Goal: Navigation & Orientation: Find specific page/section

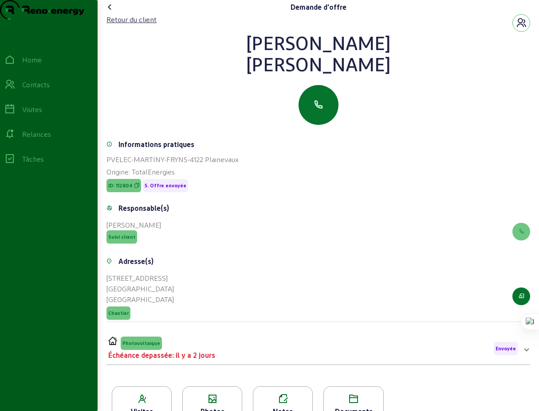
click at [112, 12] on icon at bounding box center [110, 7] width 11 height 11
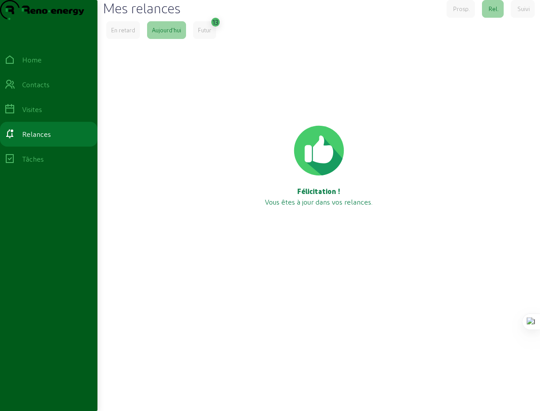
click at [207, 34] on div "Futur" at bounding box center [204, 30] width 13 height 8
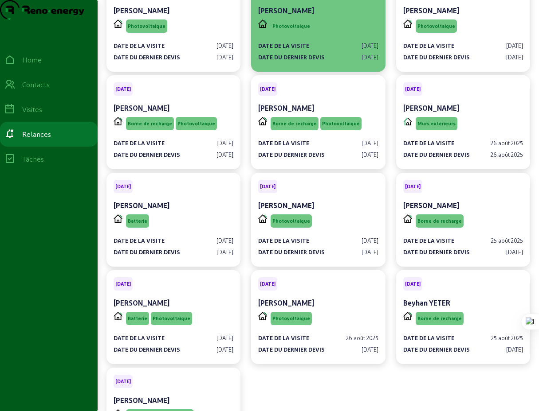
scroll to position [130, 0]
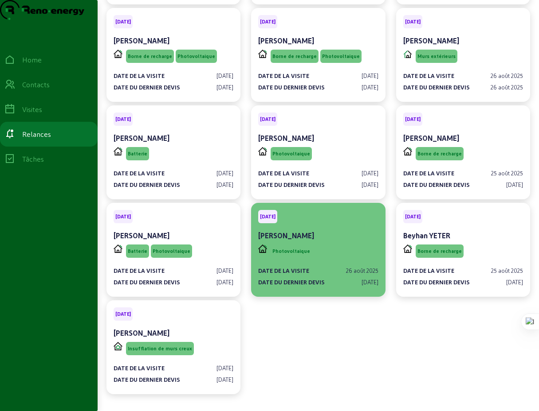
click at [323, 260] on div "Photovoltaique" at bounding box center [318, 251] width 120 height 17
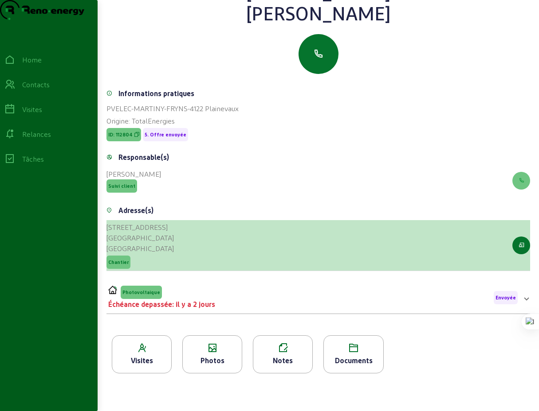
scroll to position [113, 0]
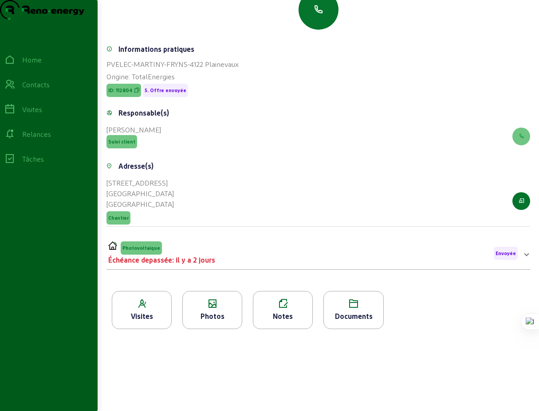
click at [524, 256] on span at bounding box center [526, 253] width 4 height 11
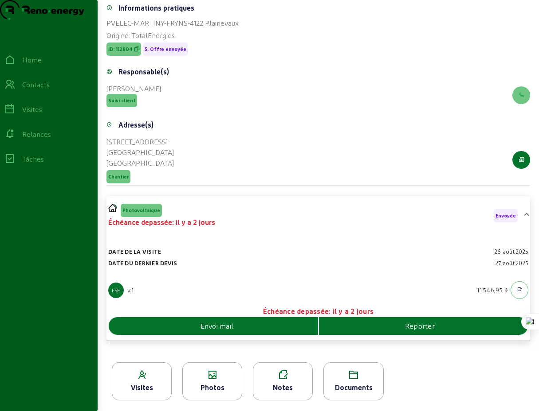
scroll to position [154, 0]
click at [55, 217] on div "Home Contacts Visites Relances Tâches" at bounding box center [49, 225] width 98 height 357
click at [47, 90] on div "Contacts" at bounding box center [35, 84] width 27 height 11
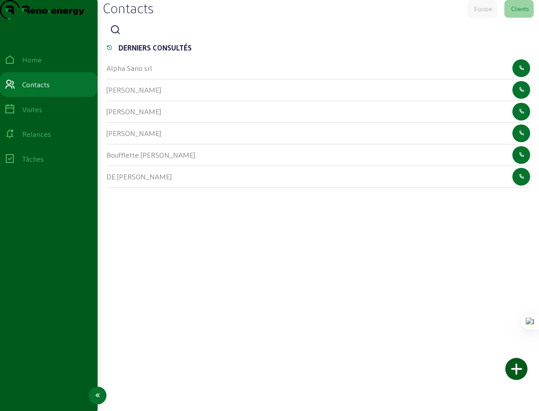
click at [47, 140] on div "Relances" at bounding box center [36, 134] width 29 height 11
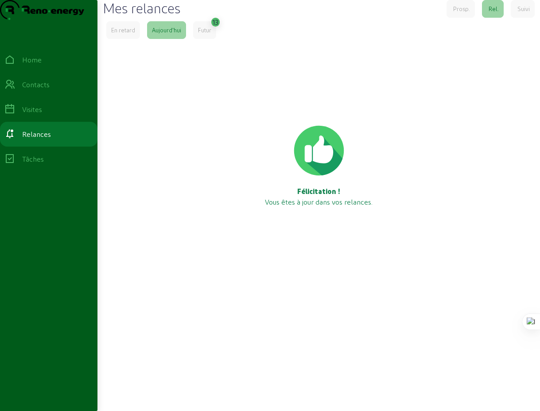
click at [207, 34] on div "Futur" at bounding box center [204, 30] width 13 height 8
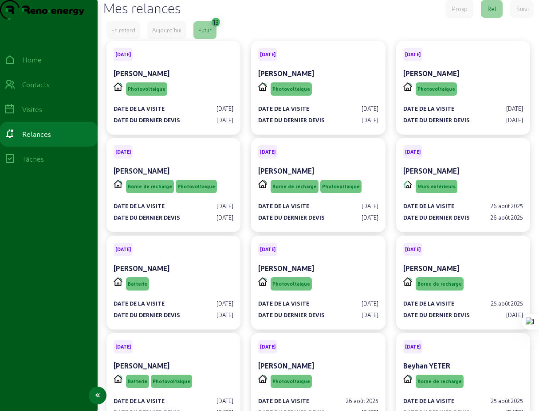
click at [42, 115] on div "Visites" at bounding box center [32, 109] width 20 height 11
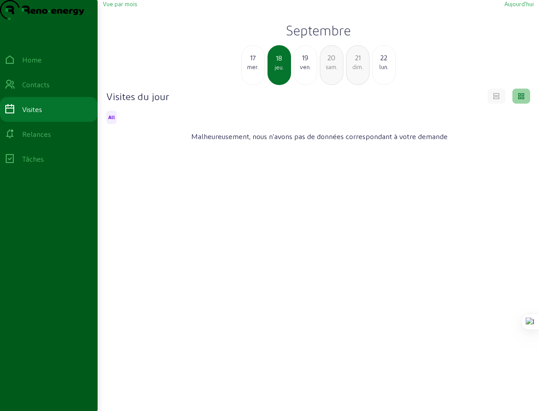
click at [256, 71] on div "mer." at bounding box center [253, 67] width 23 height 8
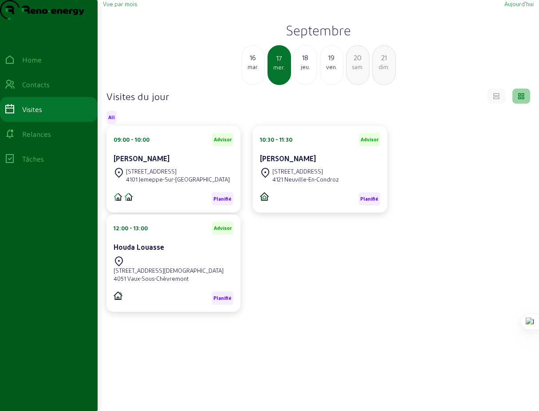
click at [254, 71] on div "mar." at bounding box center [253, 67] width 23 height 8
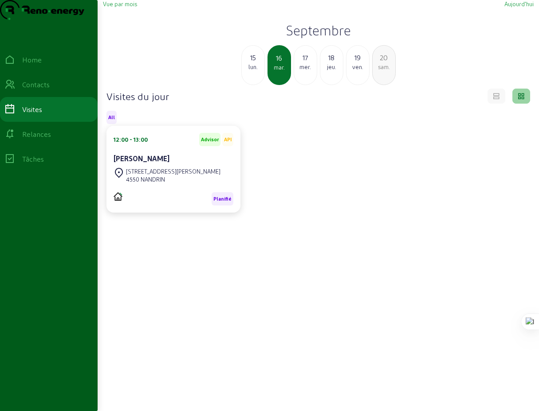
click at [252, 71] on div "lun." at bounding box center [253, 67] width 23 height 8
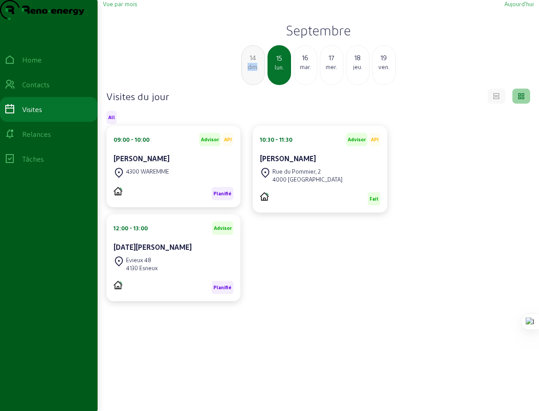
click at [252, 71] on div "dim." at bounding box center [253, 67] width 23 height 8
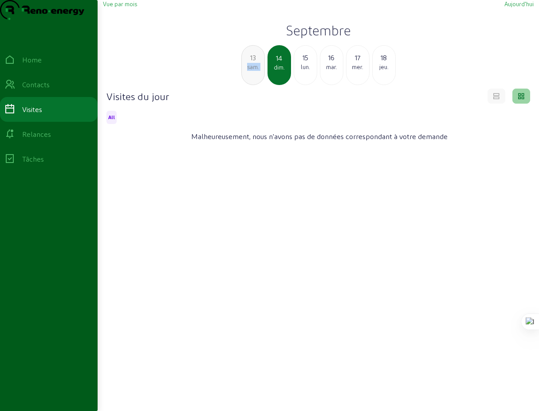
click at [252, 71] on div "sam." at bounding box center [253, 67] width 23 height 8
click at [252, 71] on div "ven." at bounding box center [253, 67] width 23 height 8
click at [252, 71] on div "jeu." at bounding box center [253, 67] width 23 height 8
click at [252, 71] on div "mer." at bounding box center [253, 67] width 23 height 8
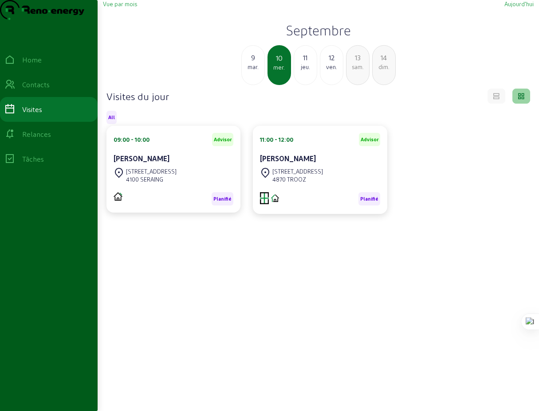
click at [252, 71] on div "mar." at bounding box center [253, 67] width 23 height 8
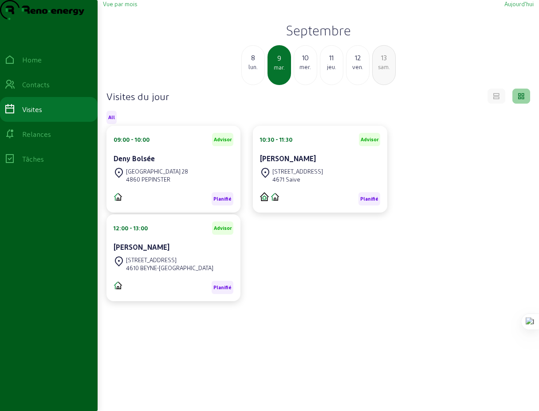
click at [252, 71] on div "lun." at bounding box center [253, 67] width 23 height 8
